Goal: Task Accomplishment & Management: Manage account settings

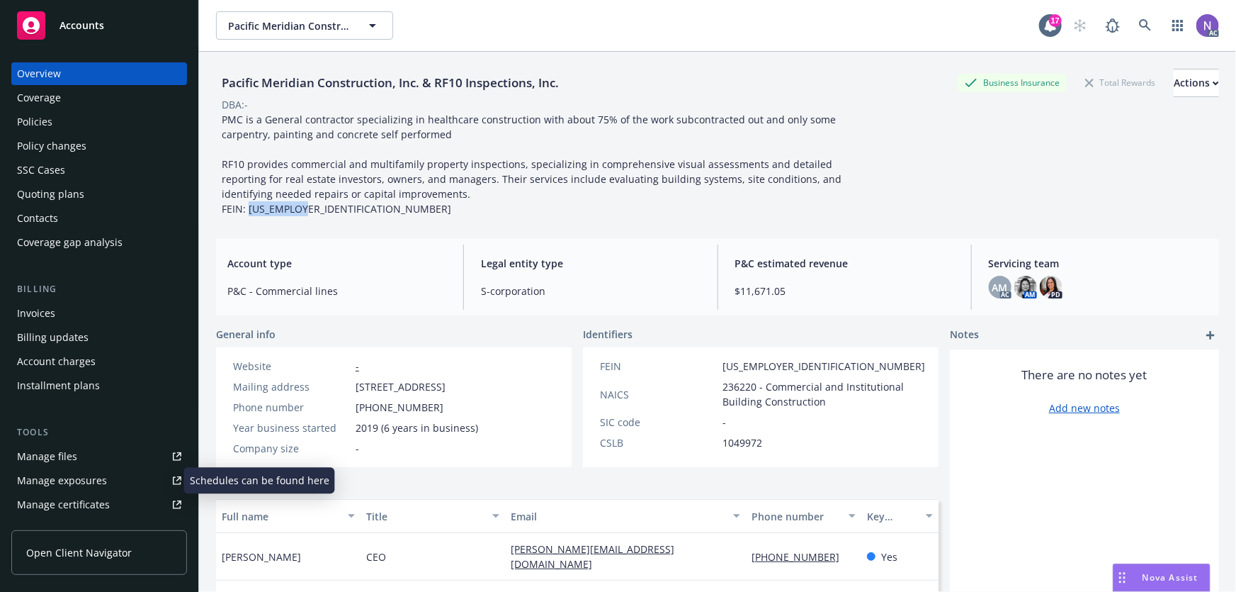
scroll to position [64, 0]
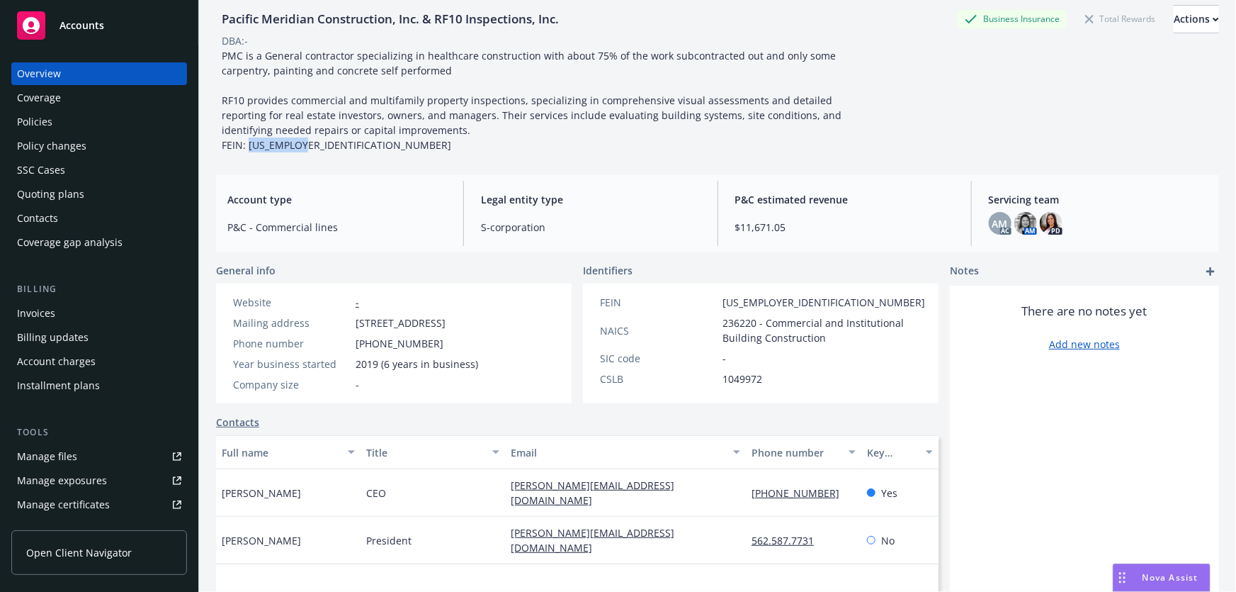
drag, startPoint x: 88, startPoint y: 120, endPoint x: 121, endPoint y: 121, distance: 33.3
click at [89, 120] on div "Policies" at bounding box center [99, 122] width 164 height 23
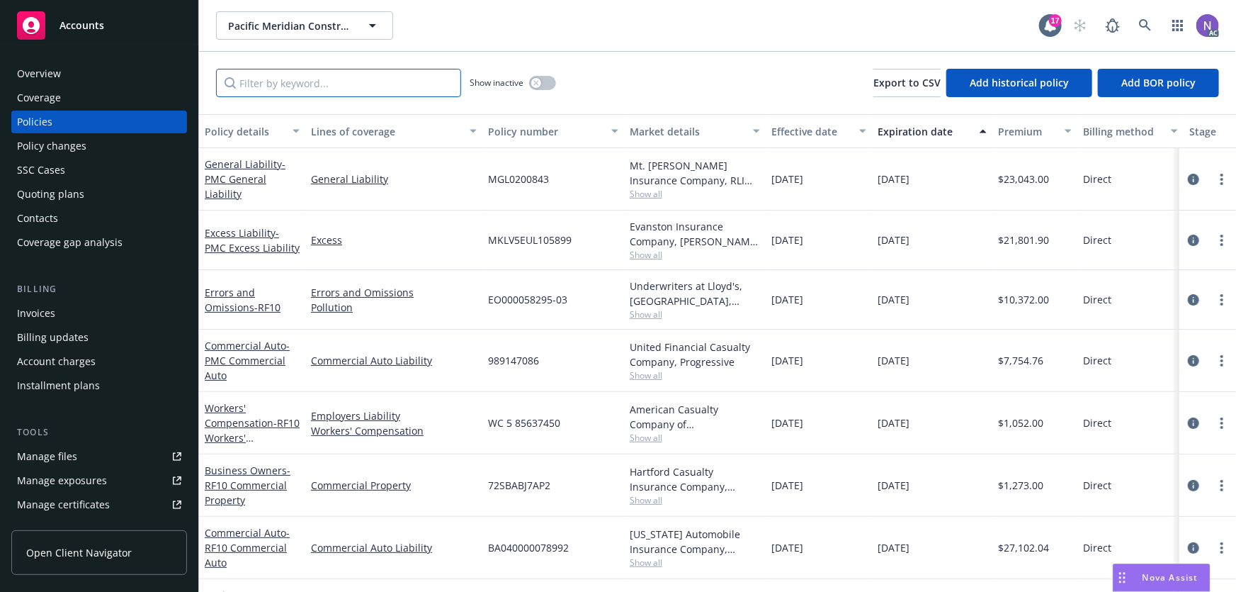
click at [332, 74] on input "Filter by keyword..." at bounding box center [338, 83] width 245 height 28
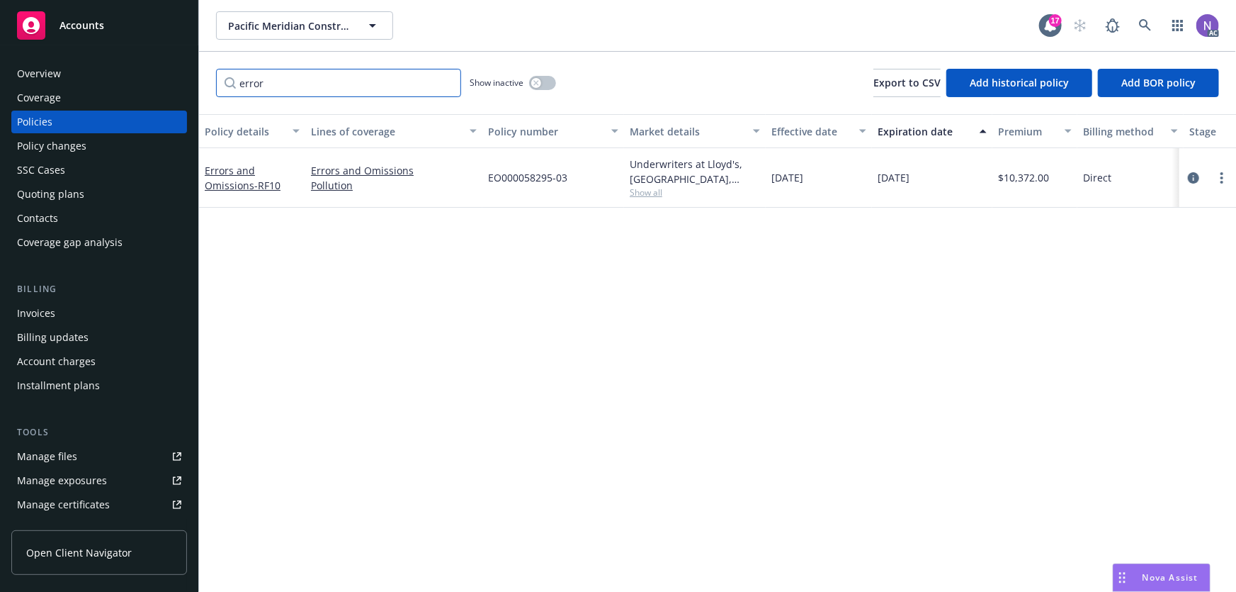
type input "error"
click at [547, 83] on button "button" at bounding box center [542, 83] width 27 height 14
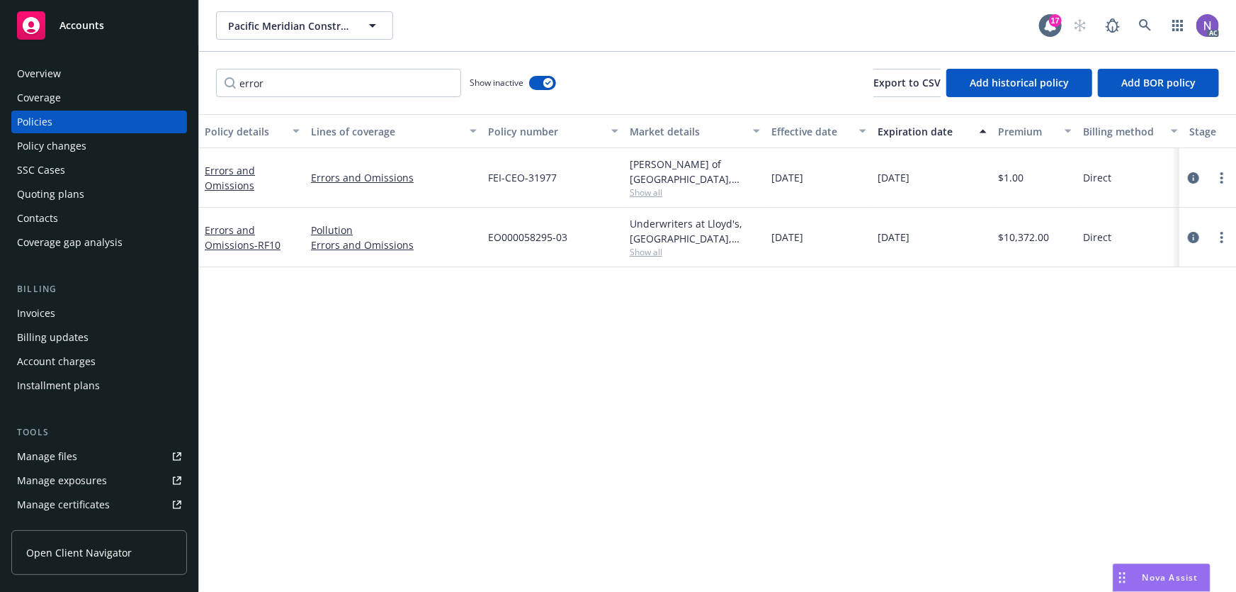
click at [893, 235] on span "[DATE]" at bounding box center [894, 237] width 32 height 15
copy span "[DATE]"
click at [98, 198] on div "Quoting plans" at bounding box center [99, 194] width 164 height 23
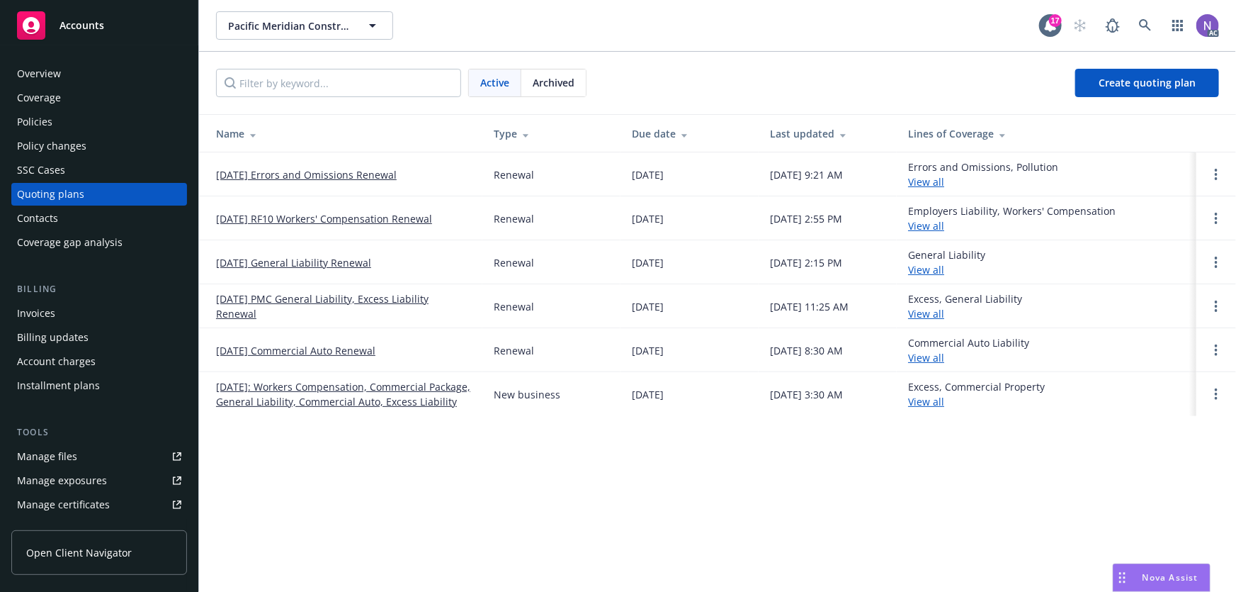
click at [358, 167] on link "10/30/25 Errors and Omissions Renewal" at bounding box center [306, 174] width 181 height 15
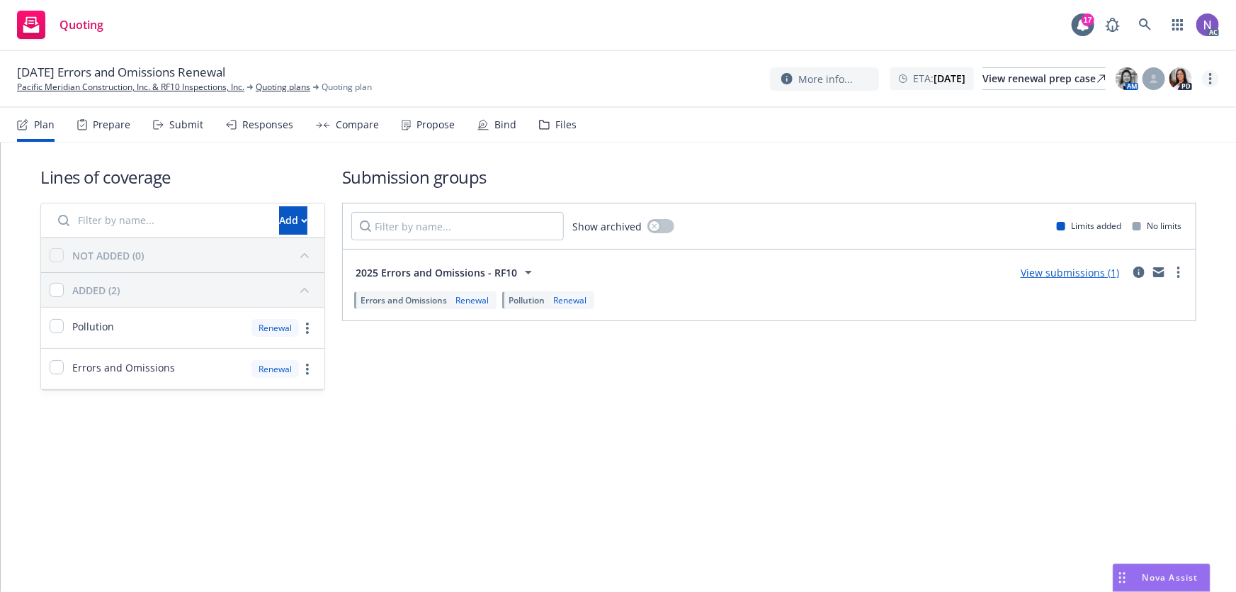
click at [1211, 78] on circle "more" at bounding box center [1210, 78] width 3 height 3
click at [1129, 140] on link "Rename quoting plan" at bounding box center [1139, 136] width 158 height 28
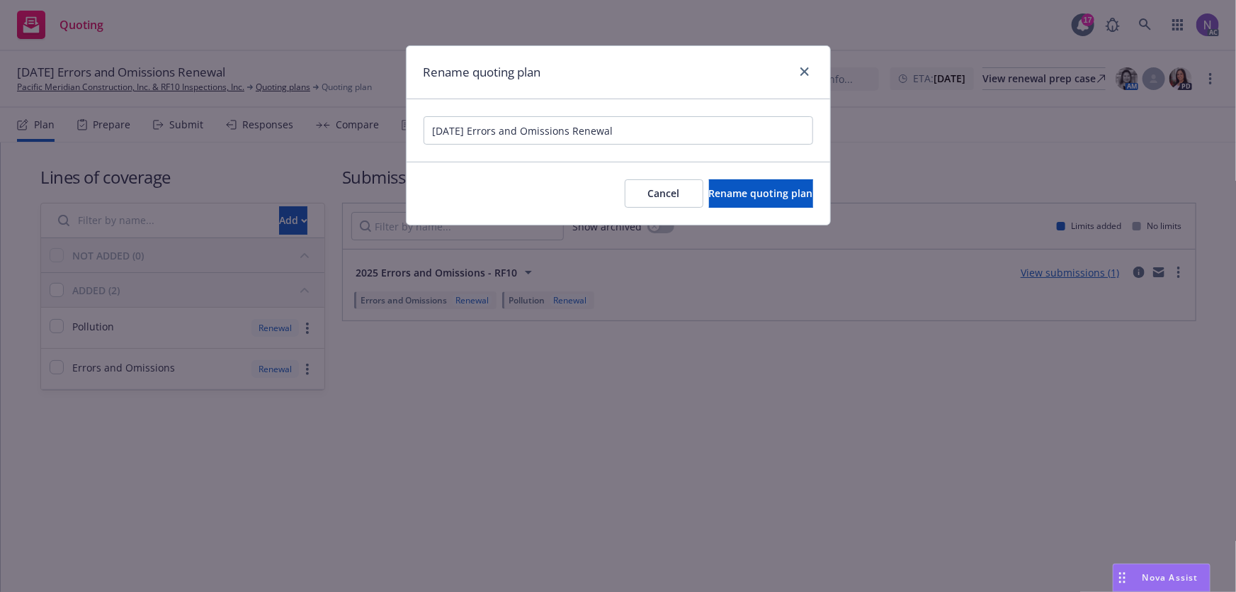
click at [424, 131] on input "10/30/25 Errors and Omissions Renewal" at bounding box center [619, 130] width 390 height 28
click at [477, 130] on input "10/30/25 Errors and Omissions Renewal" at bounding box center [619, 130] width 390 height 28
type input "10/30/25 RF10 Errors and Omissions Renewal"
click at [741, 196] on span "Rename quoting plan" at bounding box center [761, 192] width 104 height 13
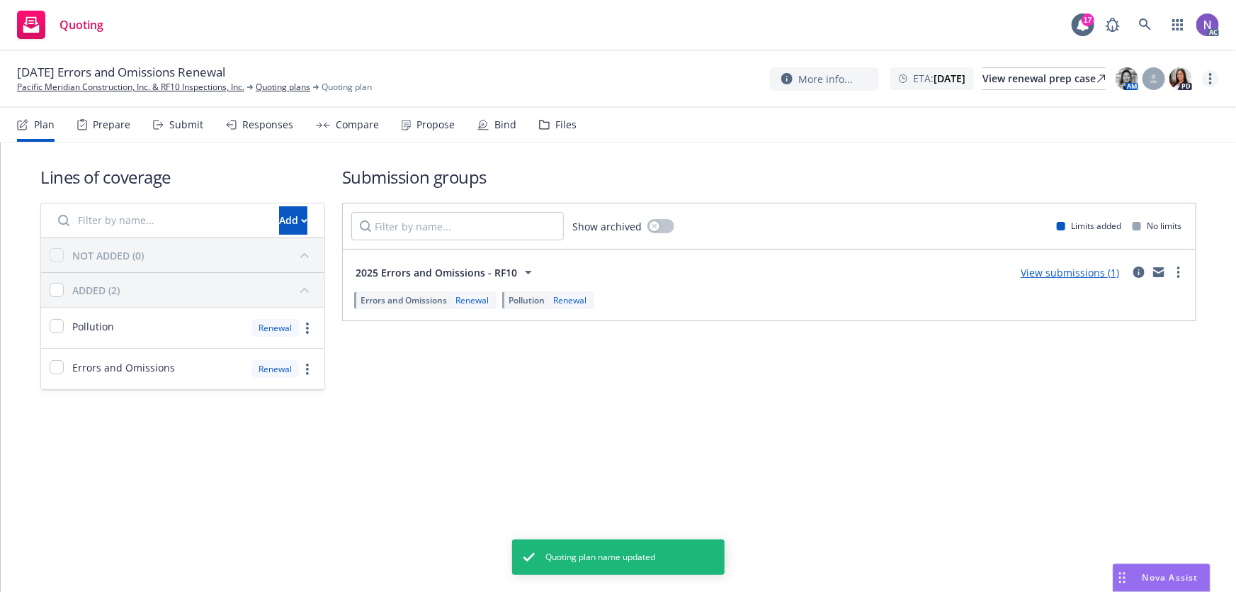
click at [1212, 75] on link "more" at bounding box center [1210, 78] width 17 height 17
click at [1155, 111] on link "Copy logging email" at bounding box center [1139, 108] width 158 height 28
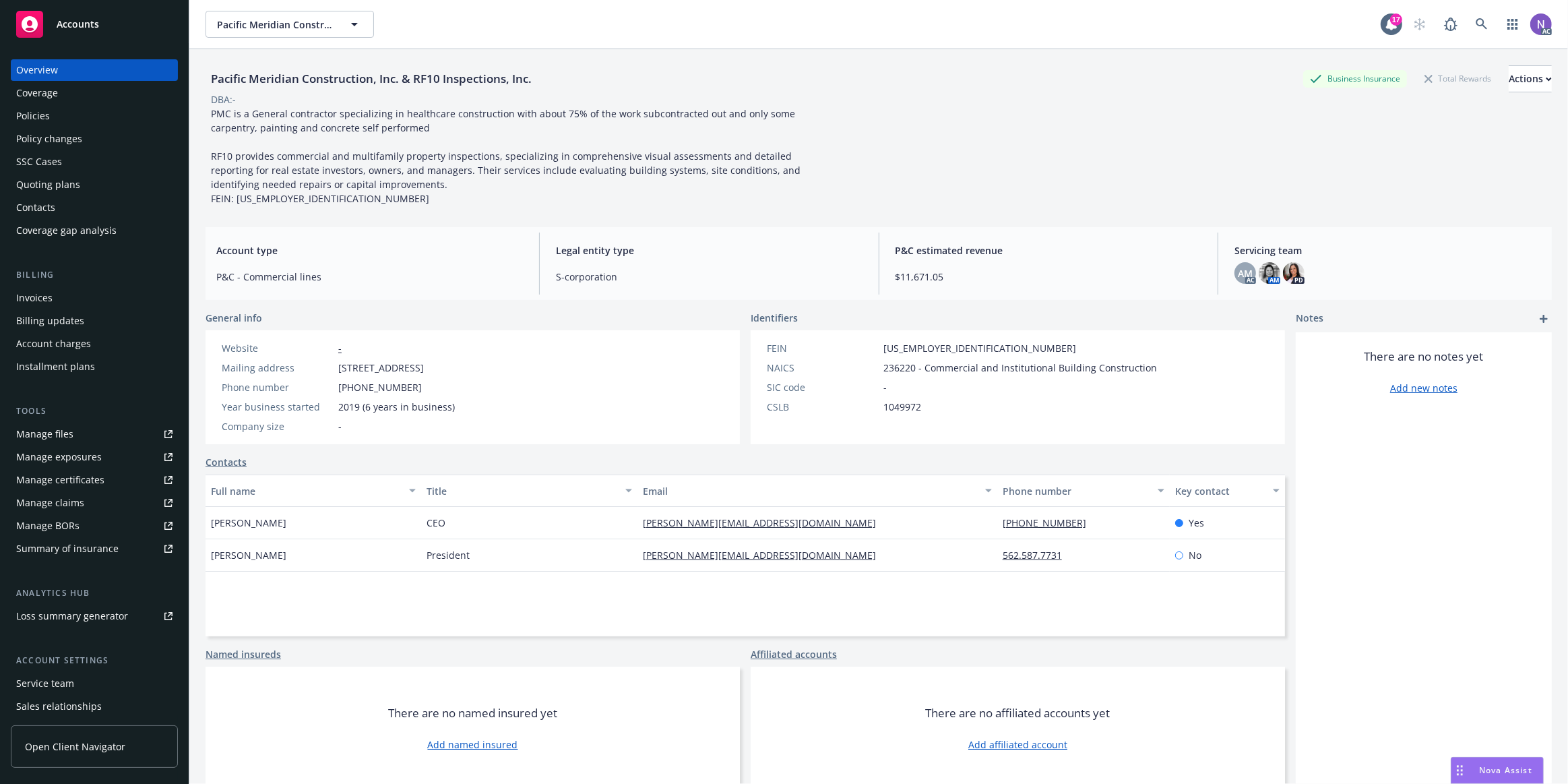
click at [108, 119] on div "Policies" at bounding box center [94, 116] width 156 height 22
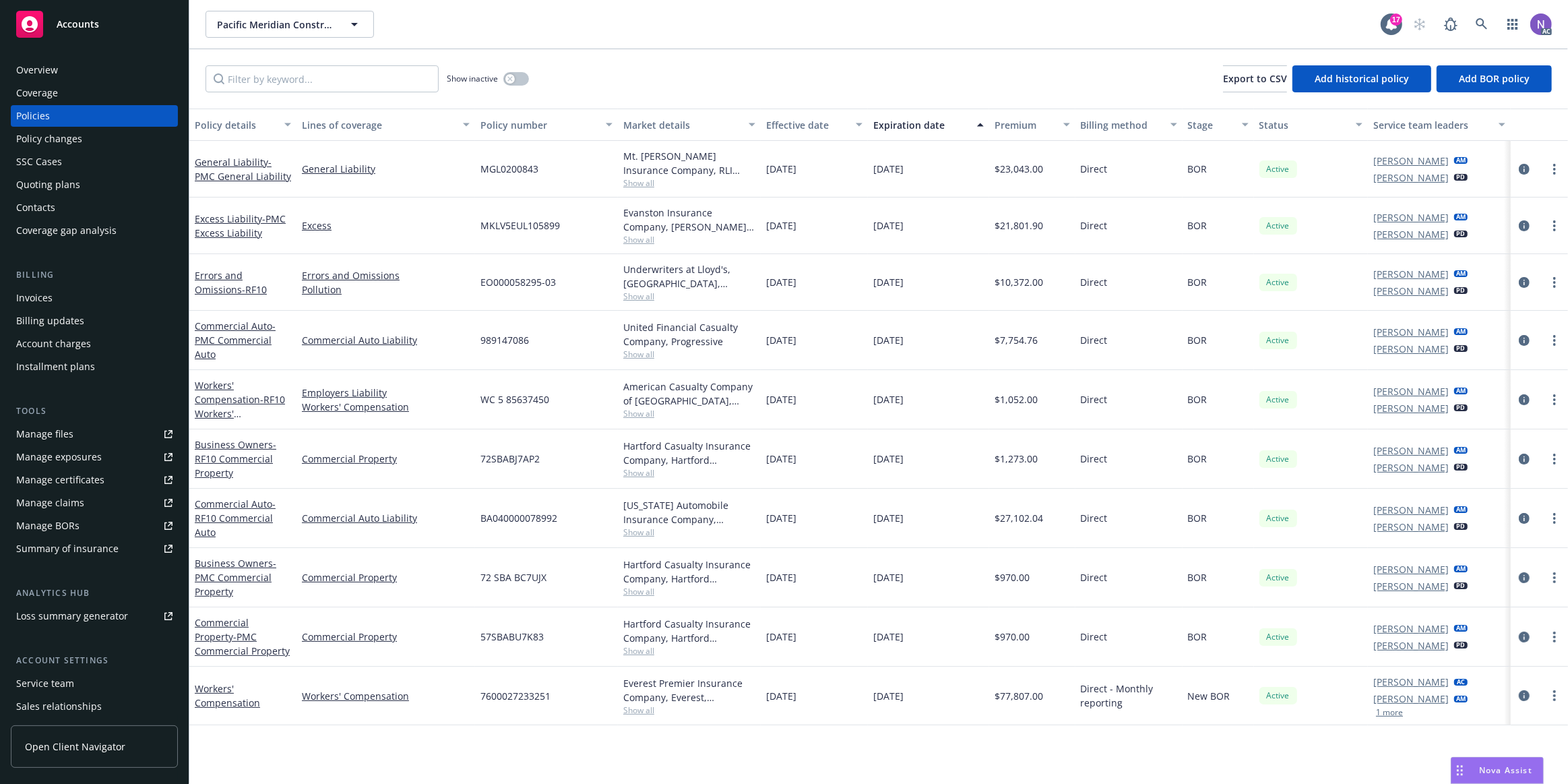
click at [510, 285] on span "EO000058295-03" at bounding box center [518, 282] width 75 height 14
click at [510, 284] on span "EO000058295-03" at bounding box center [518, 282] width 75 height 14
copy span "EO000058295-03"
click at [633, 300] on span "Show all" at bounding box center [689, 296] width 132 height 11
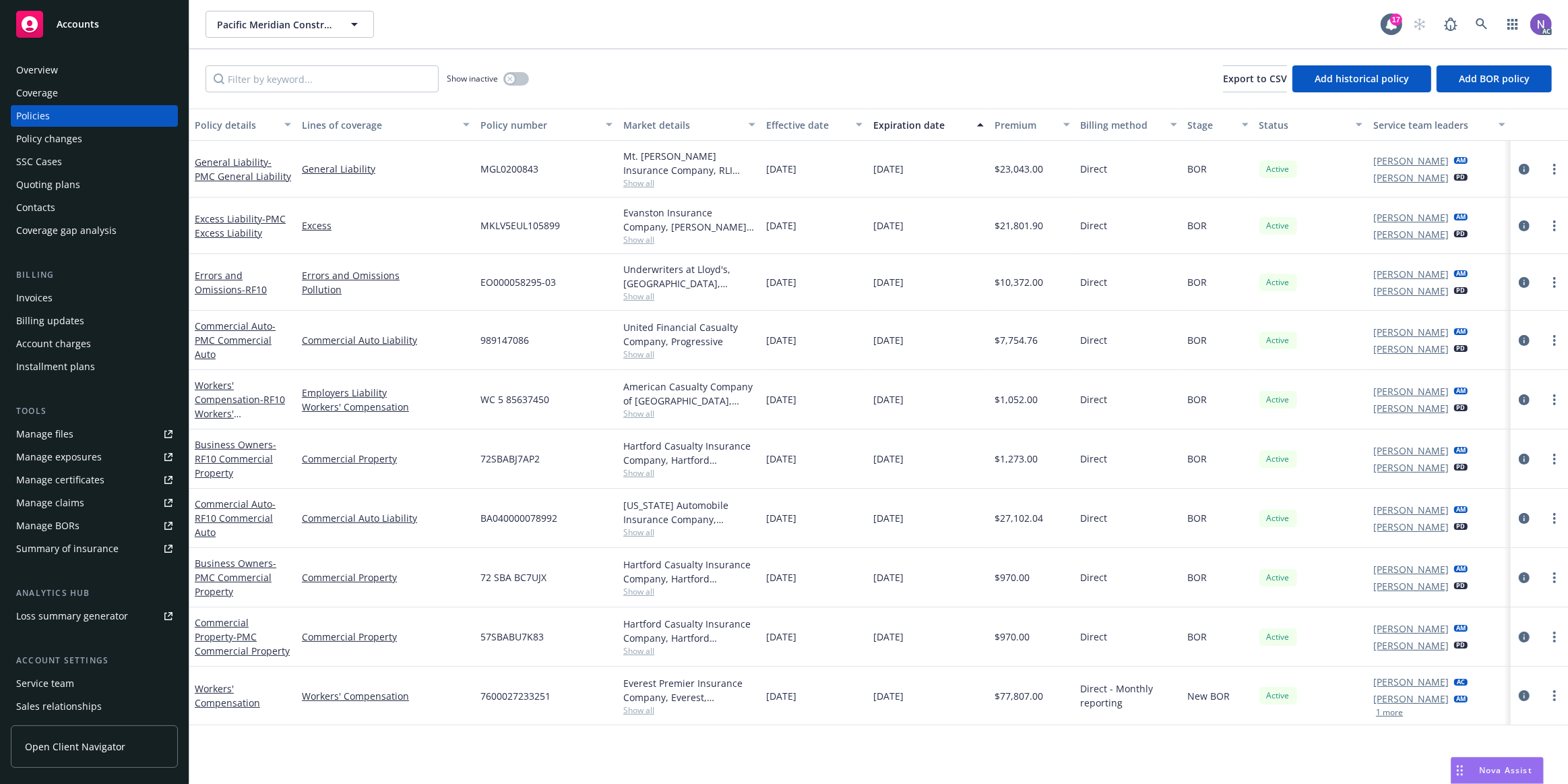
click at [549, 376] on span "[PERSON_NAME] of [GEOGRAPHIC_DATA]" at bounding box center [620, 373] width 248 height 14
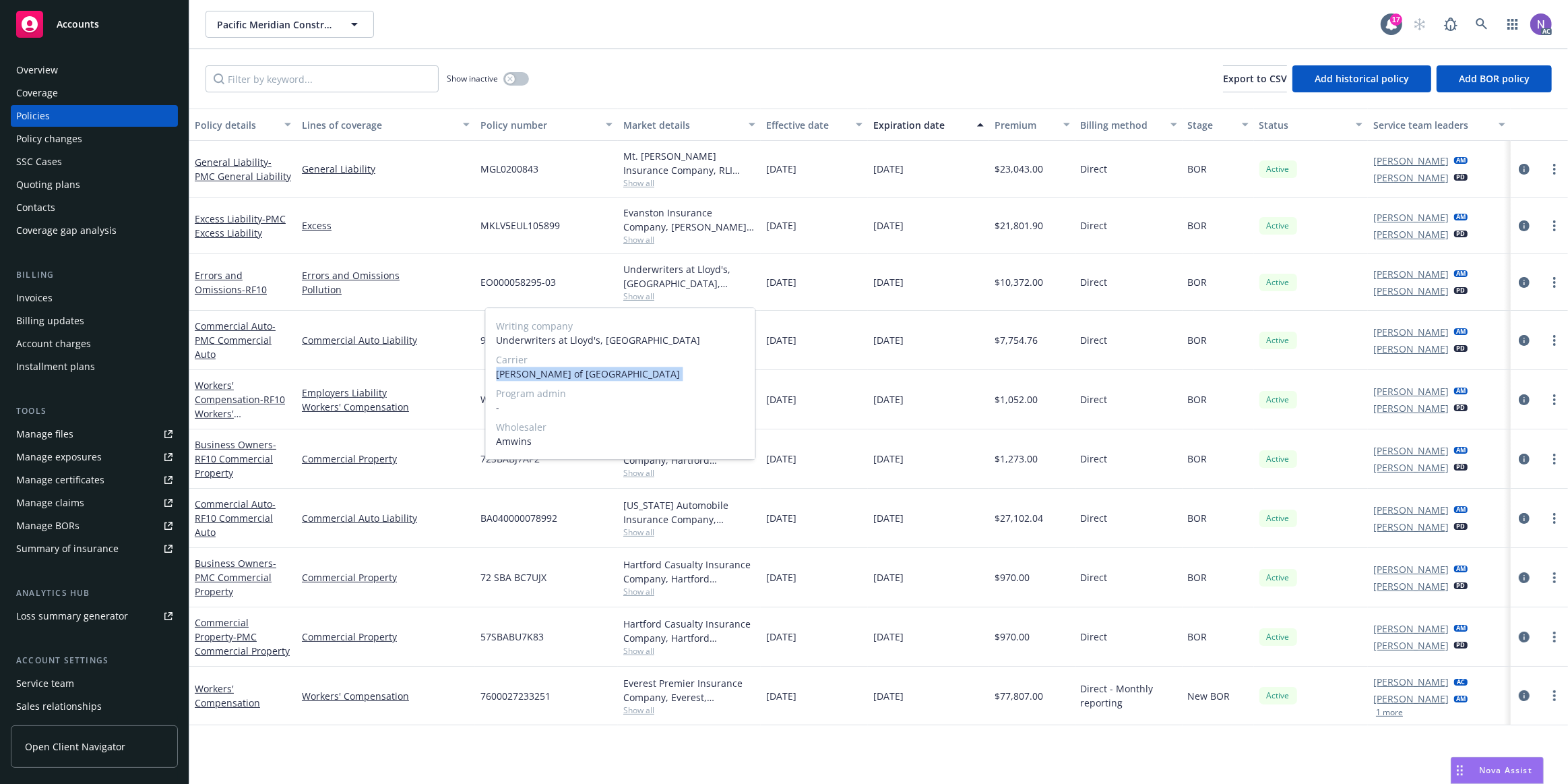
click at [549, 376] on span "[PERSON_NAME] of [GEOGRAPHIC_DATA]" at bounding box center [620, 373] width 248 height 14
copy span "[PERSON_NAME] of [GEOGRAPHIC_DATA]"
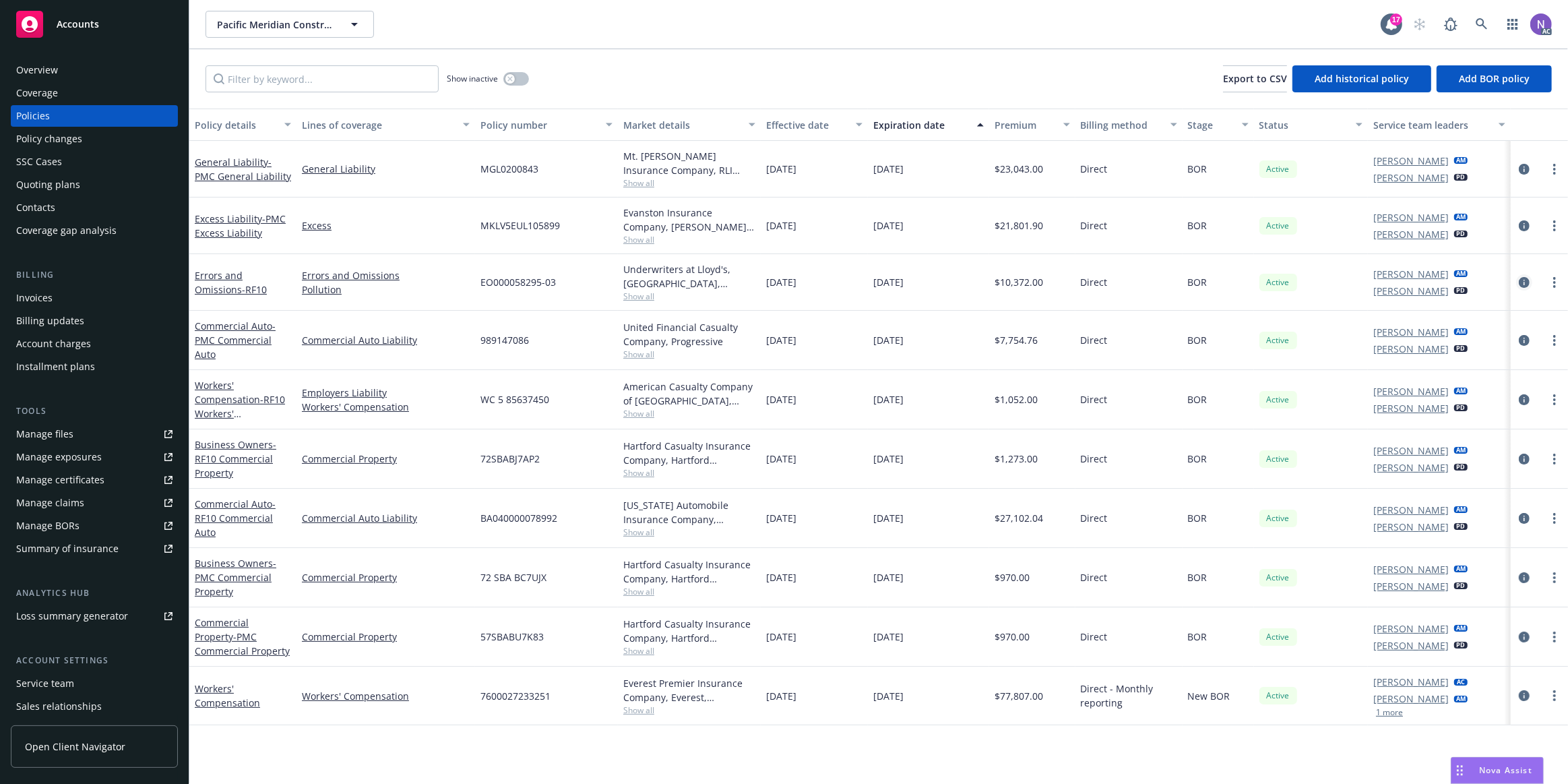
click at [1175, 283] on icon "circleInformation" at bounding box center [1524, 282] width 10 height 10
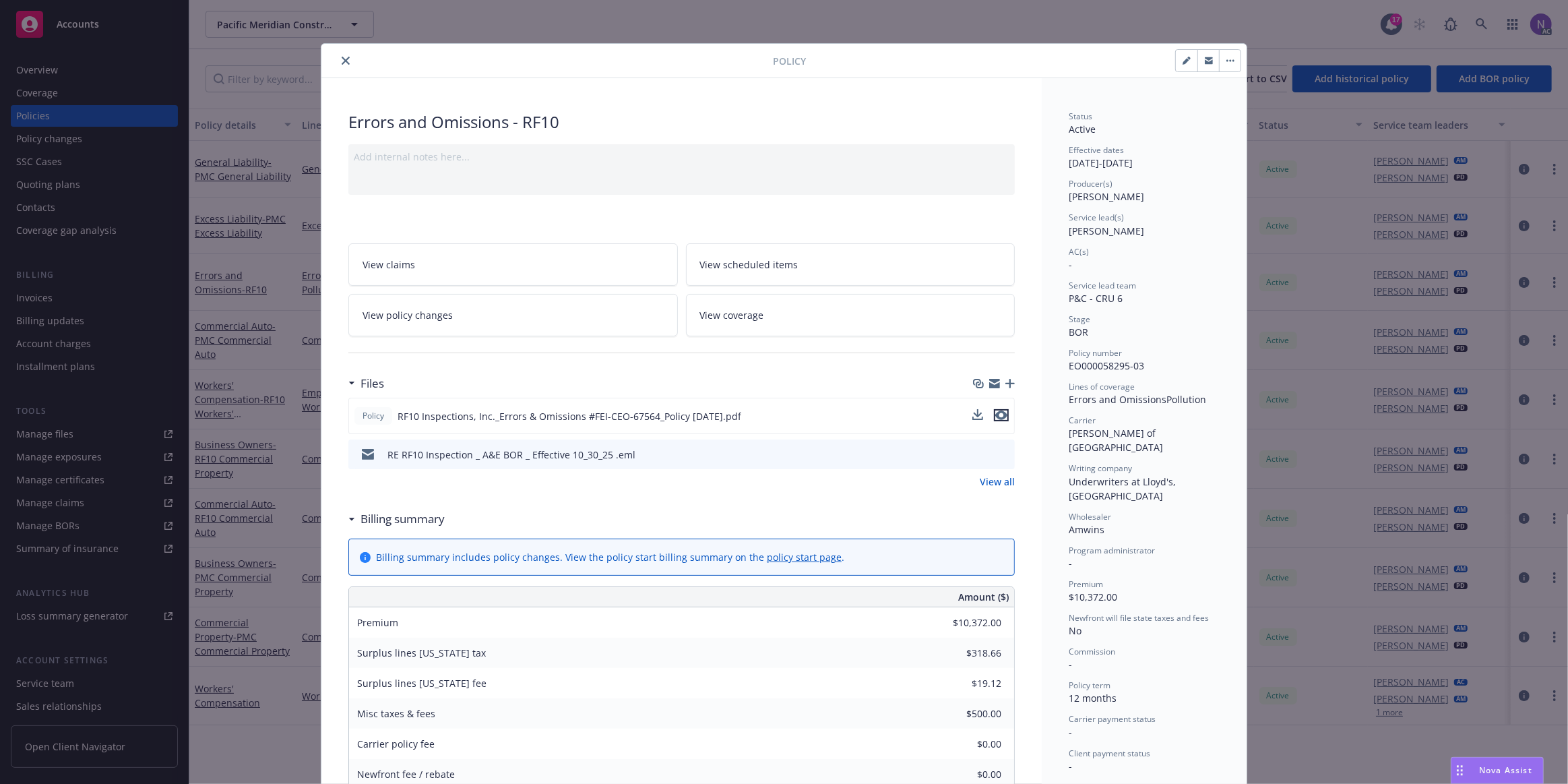
click at [997, 411] on icon "preview file" at bounding box center [1001, 415] width 12 height 10
click at [342, 57] on icon "close" at bounding box center [345, 61] width 9 height 9
